Goal: Transaction & Acquisition: Purchase product/service

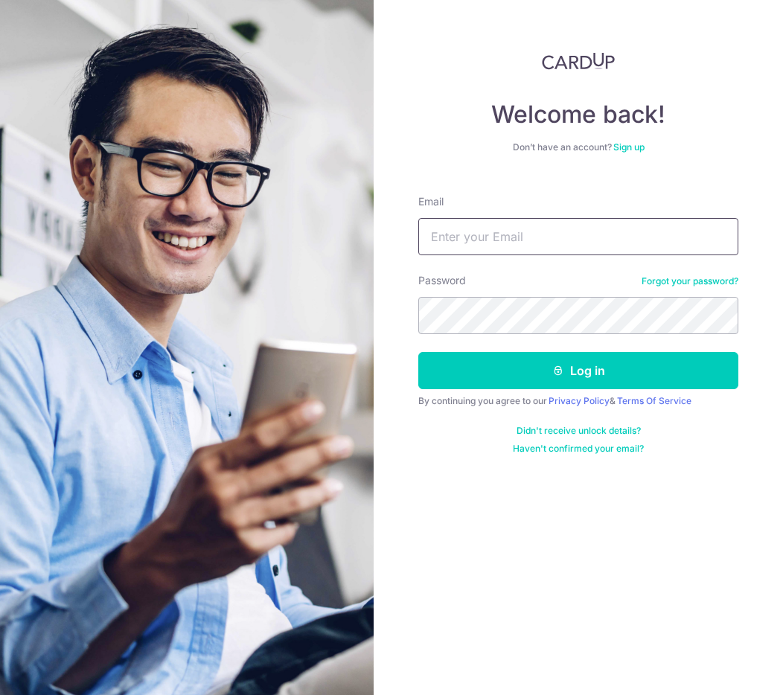
click at [552, 233] on input "Email" at bounding box center [578, 236] width 320 height 37
type input "[EMAIL_ADDRESS][DOMAIN_NAME]"
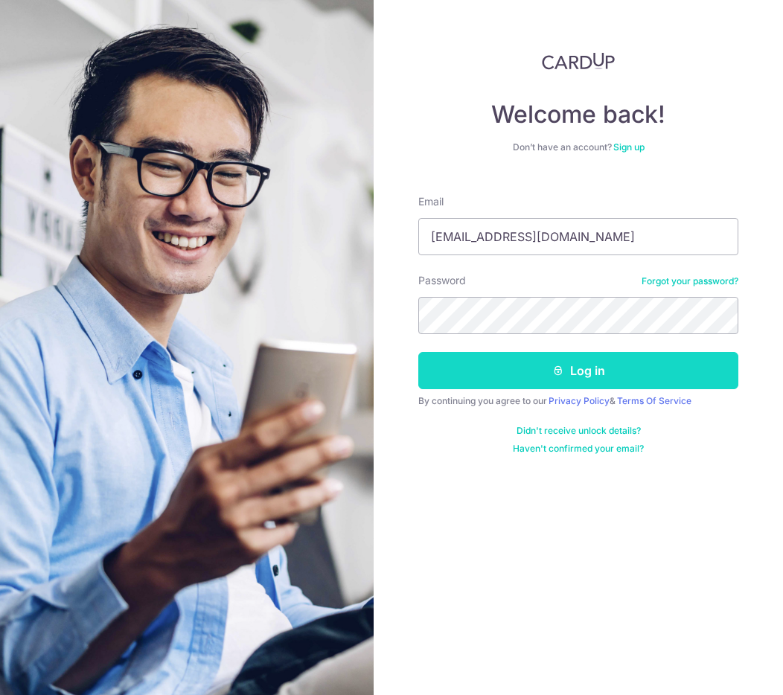
click at [567, 380] on button "Log in" at bounding box center [578, 370] width 320 height 37
click at [572, 375] on button "Log in" at bounding box center [578, 370] width 320 height 37
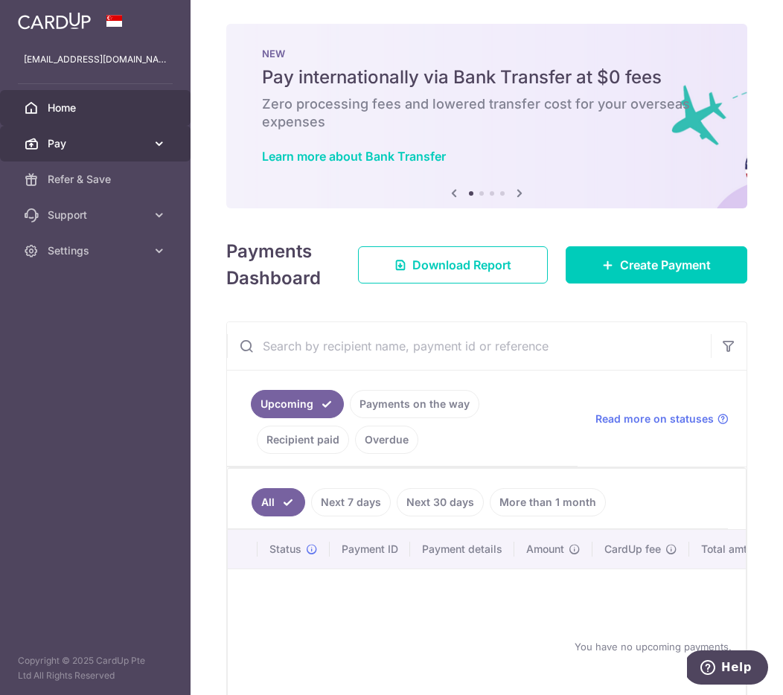
click at [111, 141] on span "Pay" at bounding box center [97, 143] width 98 height 15
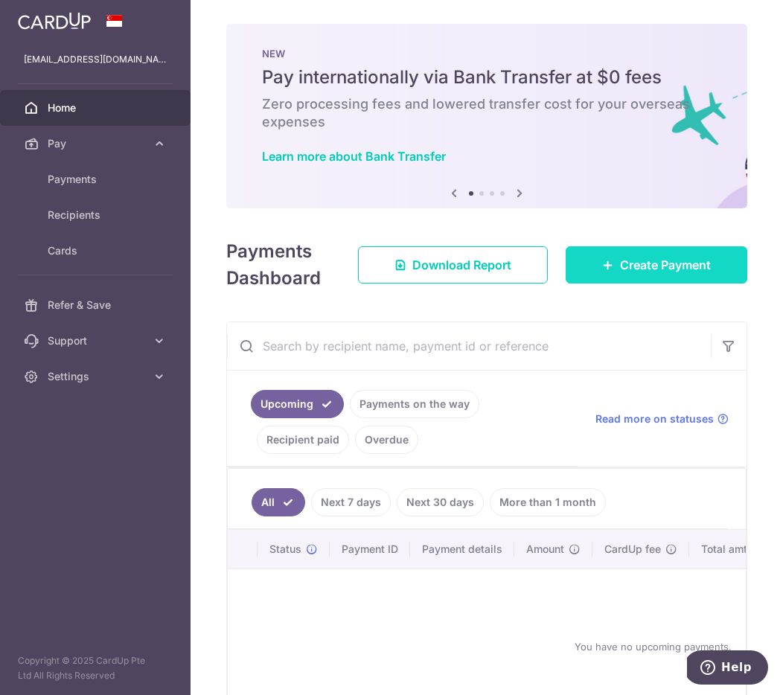
click at [592, 266] on link "Create Payment" at bounding box center [657, 264] width 182 height 37
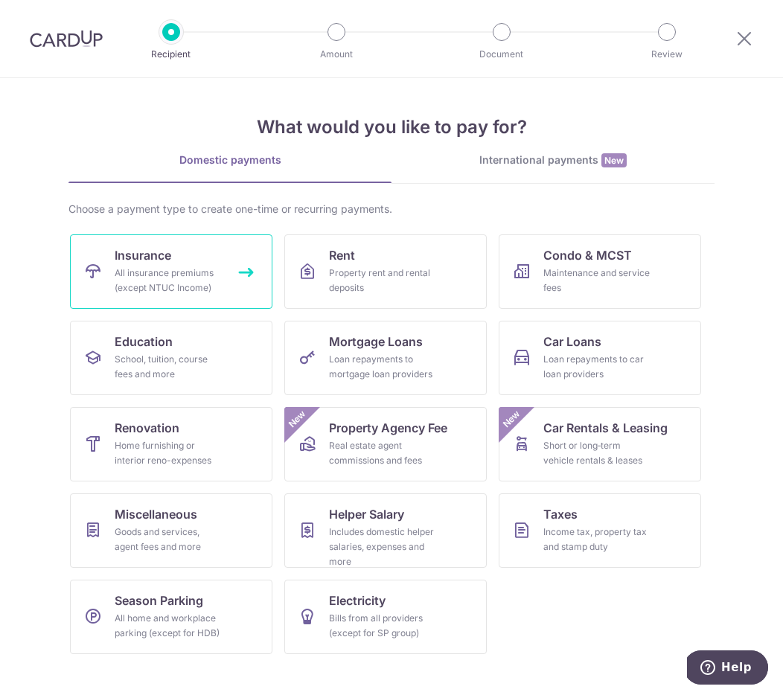
click at [185, 280] on div "All insurance premiums (except NTUC Income)" at bounding box center [168, 281] width 107 height 30
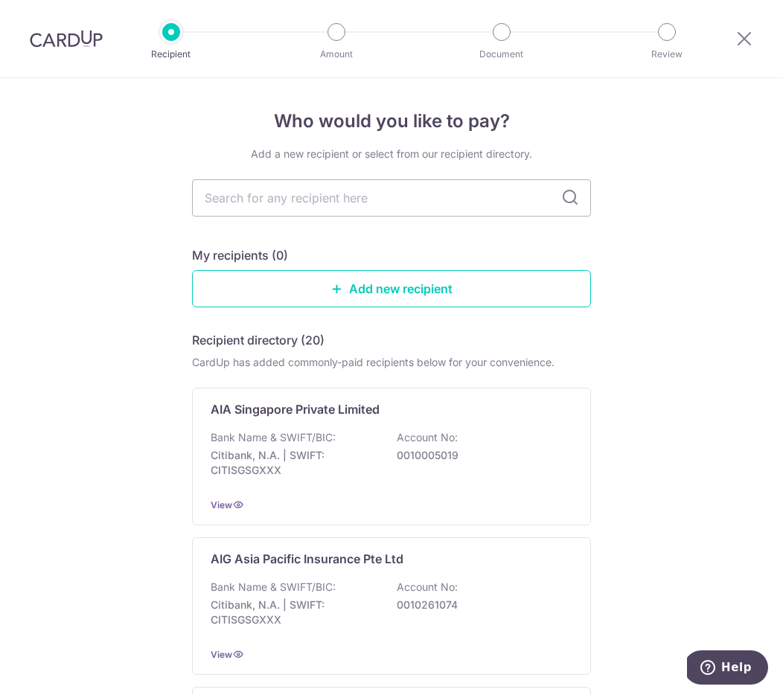
click at [88, 41] on img at bounding box center [66, 39] width 73 height 18
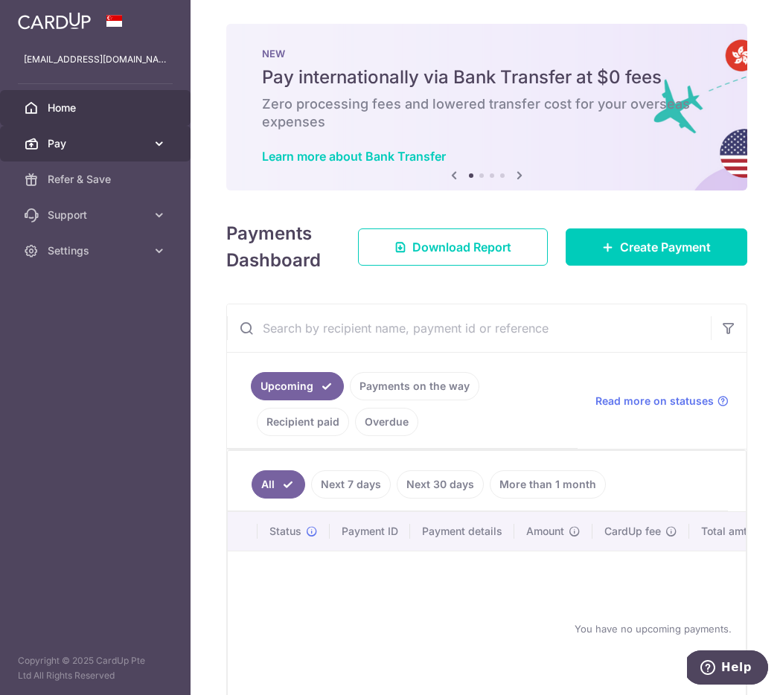
click at [138, 141] on span "Pay" at bounding box center [97, 143] width 98 height 15
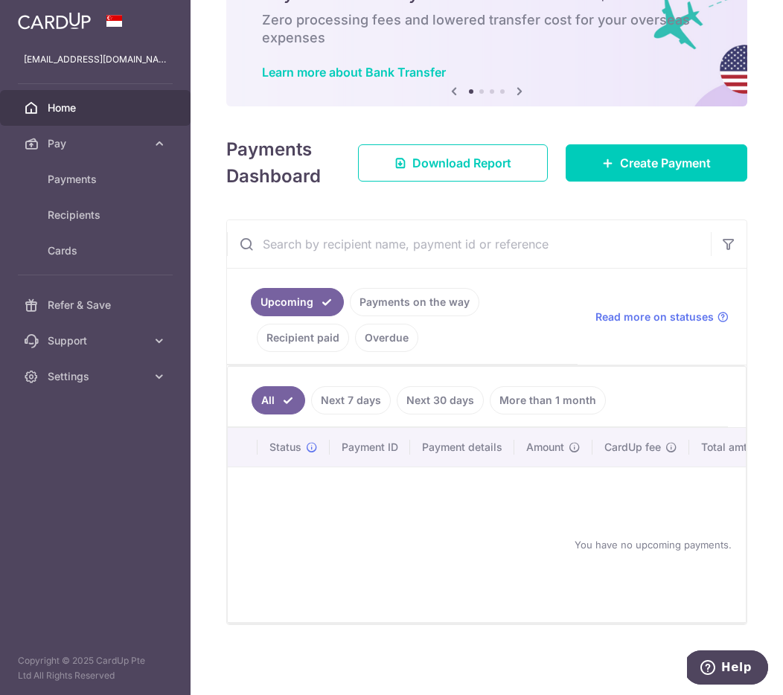
scroll to position [92, 0]
click at [92, 165] on link "Payments" at bounding box center [95, 180] width 191 height 36
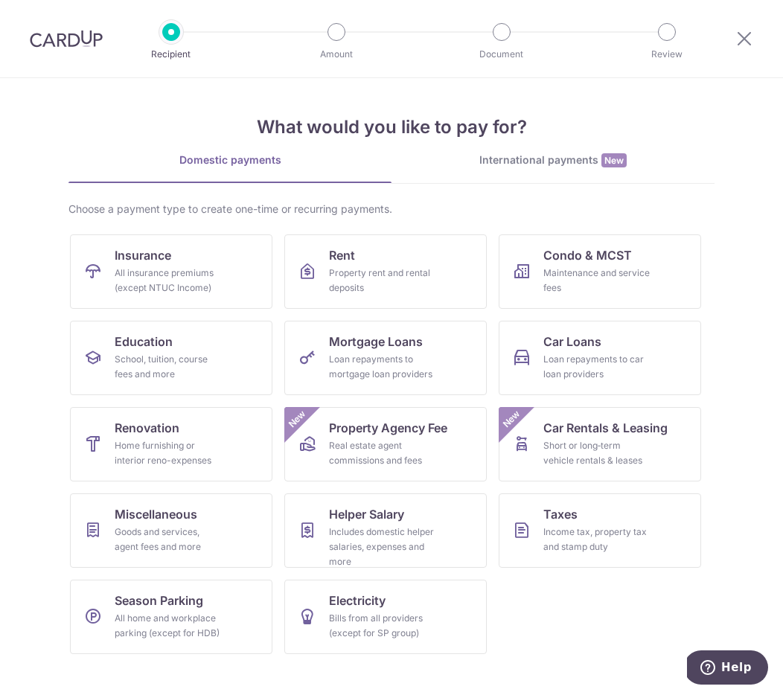
click at [588, 153] on div "International payments New" at bounding box center [553, 161] width 323 height 16
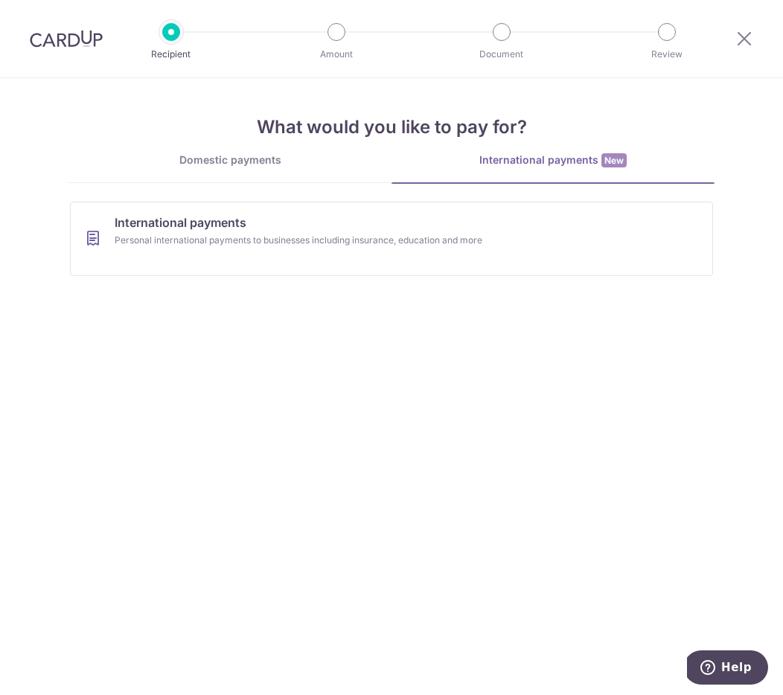
click at [256, 144] on div "What would you like to pay for? Domestic payments International payments New Ch…" at bounding box center [392, 183] width 646 height 210
click at [254, 156] on div "Domestic payments" at bounding box center [230, 160] width 323 height 15
